Goal: Transaction & Acquisition: Obtain resource

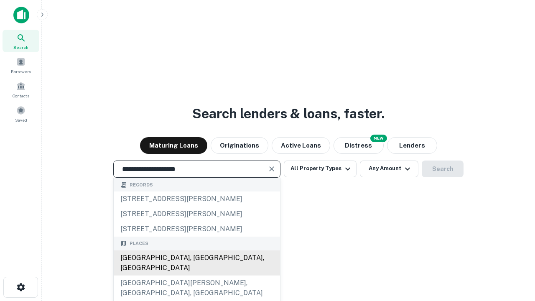
click at [197, 276] on div "[GEOGRAPHIC_DATA], [GEOGRAPHIC_DATA], [GEOGRAPHIC_DATA]" at bounding box center [197, 263] width 166 height 25
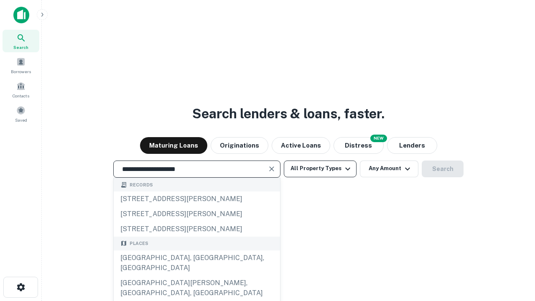
type input "**********"
click at [320, 169] on button "All Property Types" at bounding box center [320, 169] width 73 height 17
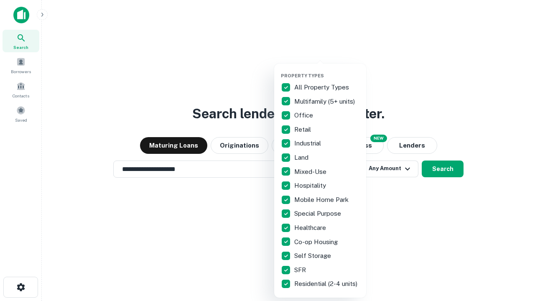
click at [327, 70] on button "button" at bounding box center [327, 70] width 92 height 0
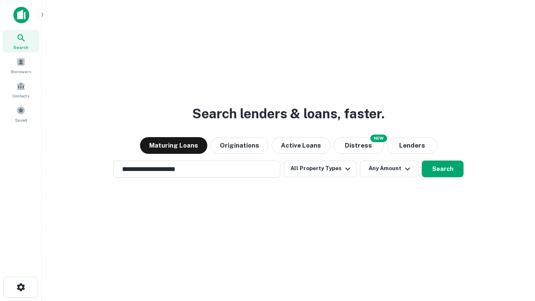
scroll to position [13, 0]
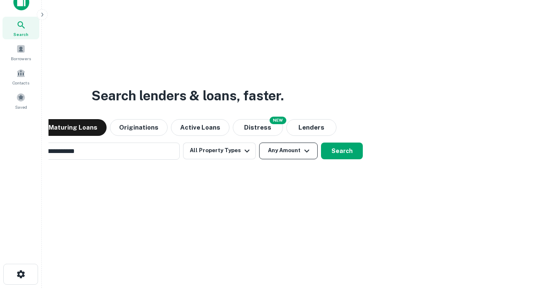
click at [259, 143] on button "Any Amount" at bounding box center [288, 151] width 59 height 17
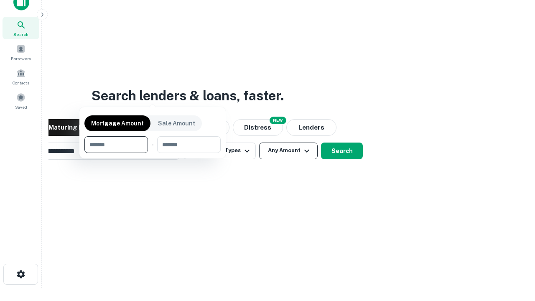
scroll to position [13, 0]
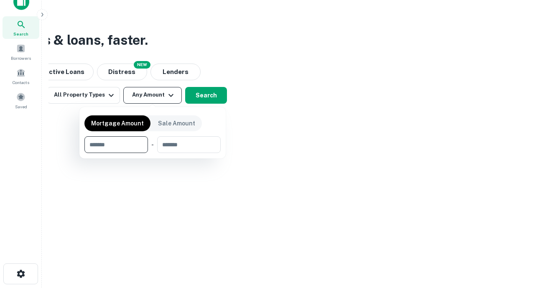
type input "*******"
click at [153, 153] on button "button" at bounding box center [152, 153] width 136 height 0
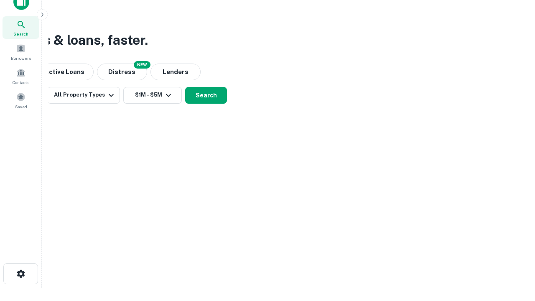
scroll to position [13, 0]
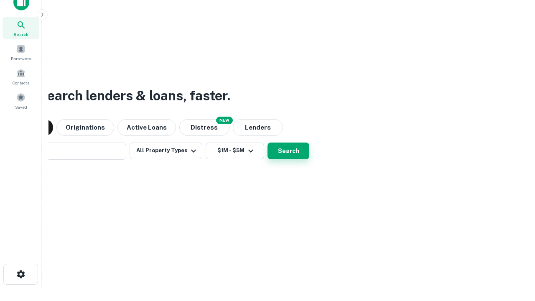
click at [268, 143] on button "Search" at bounding box center [289, 151] width 42 height 17
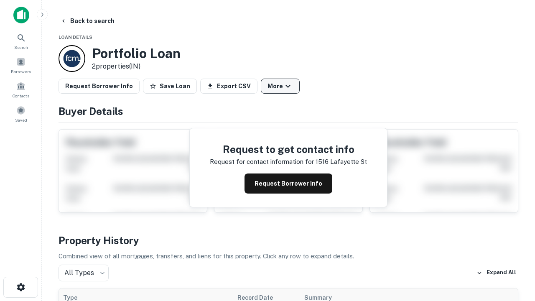
click at [280, 86] on button "More" at bounding box center [280, 86] width 39 height 15
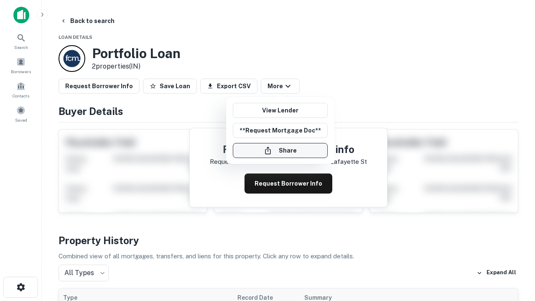
click at [280, 151] on button "Share" at bounding box center [280, 150] width 95 height 15
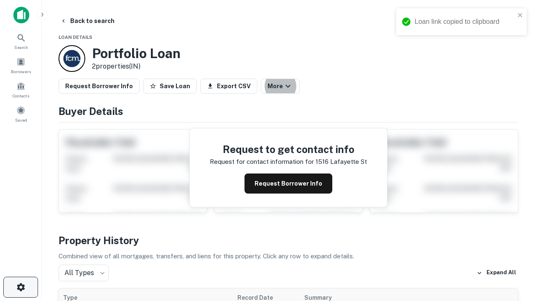
click at [20, 287] on icon "button" at bounding box center [21, 287] width 10 height 10
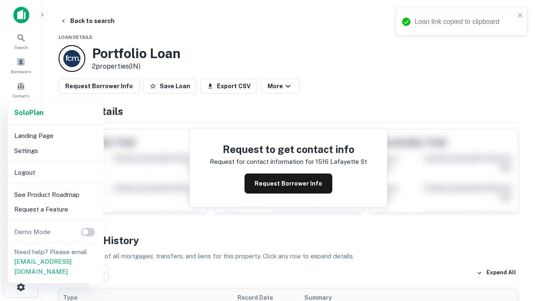
click at [55, 172] on li "Logout" at bounding box center [56, 172] width 90 height 15
